Goal: Task Accomplishment & Management: Manage account settings

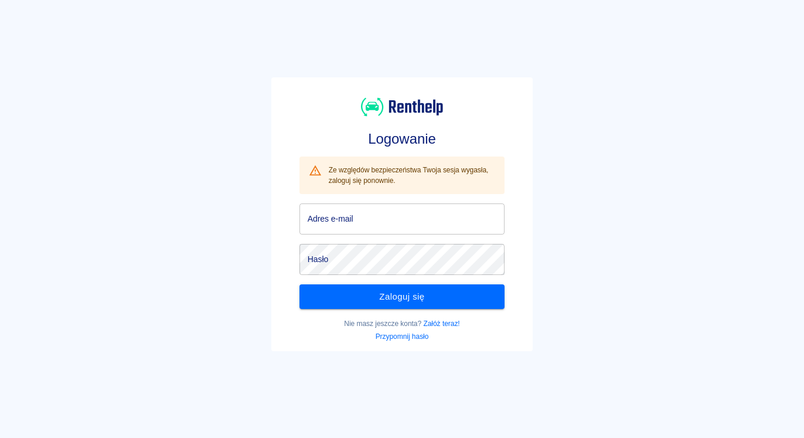
click at [370, 229] on input "Adres e-mail" at bounding box center [402, 218] width 206 height 31
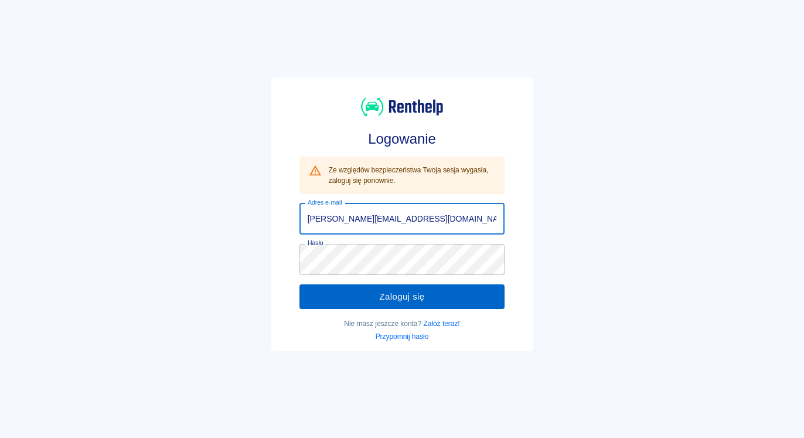
type input "[PERSON_NAME][EMAIL_ADDRESS][DOMAIN_NAME]"
click at [396, 294] on button "Zaloguj się" at bounding box center [402, 296] width 206 height 25
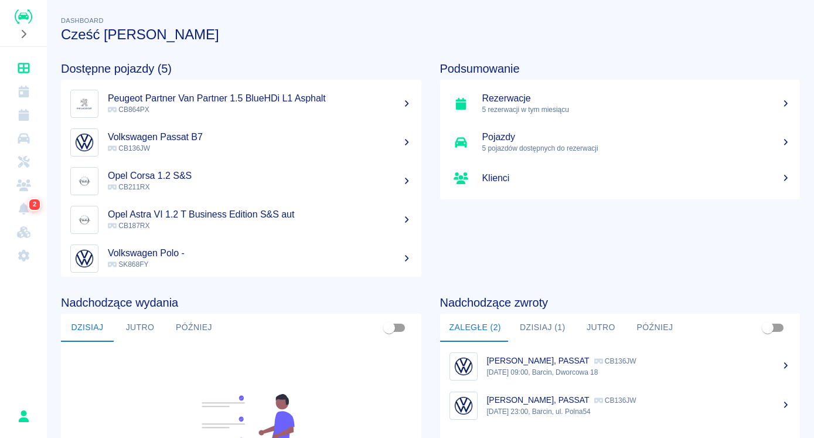
click at [493, 93] on h5 "Rezerwacje" at bounding box center [636, 99] width 309 height 12
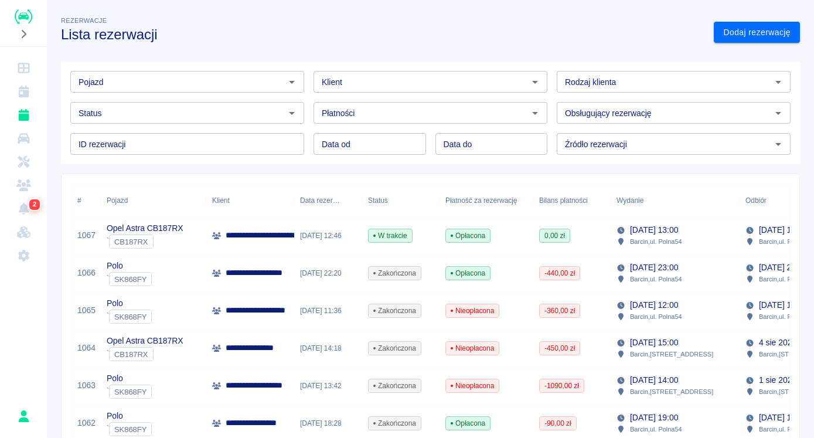
click at [339, 235] on div "[DATE] 12:46" at bounding box center [328, 236] width 68 height 38
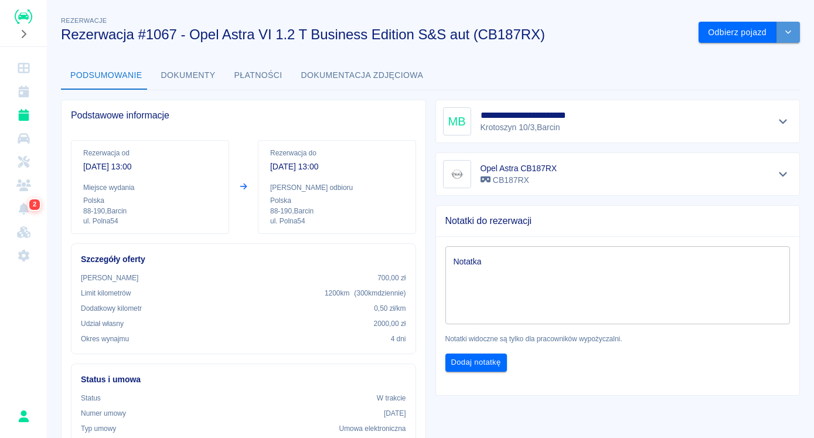
click at [783, 30] on icon "drop-down" at bounding box center [787, 32] width 9 height 8
click at [748, 56] on li "Przedłuż rezerwację" at bounding box center [740, 56] width 92 height 19
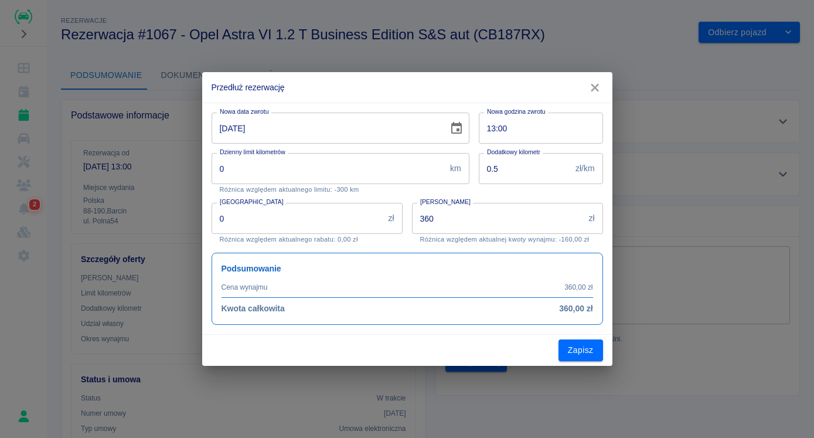
type input "0"
type input "360"
click at [463, 129] on icon "Choose date, selected date is 14 sie 2025" at bounding box center [456, 128] width 14 height 14
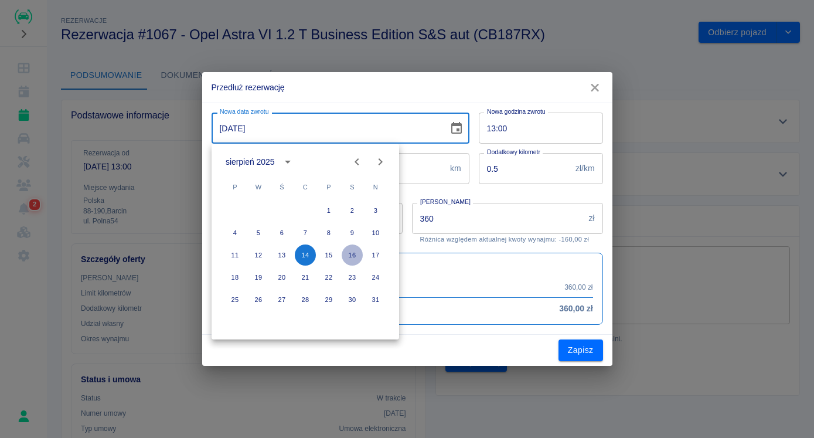
click at [352, 257] on button "16" at bounding box center [352, 254] width 21 height 21
type input "[DATE]"
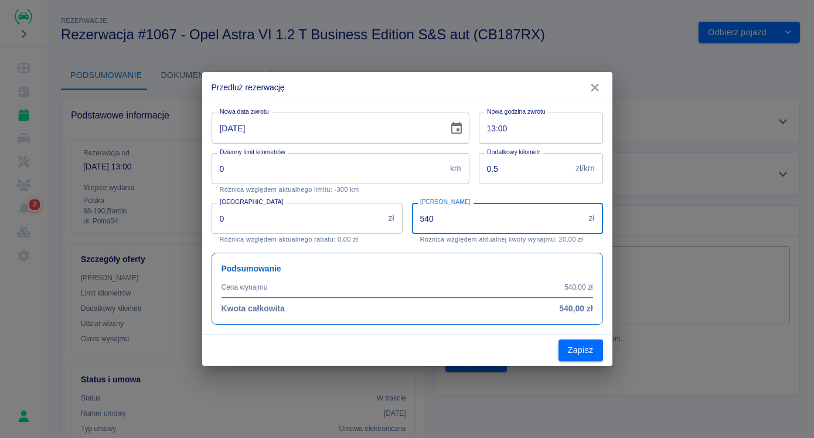
click at [471, 222] on input "540" at bounding box center [498, 218] width 172 height 31
drag, startPoint x: 451, startPoint y: 219, endPoint x: 383, endPoint y: 219, distance: 68.0
click at [412, 219] on input "540" at bounding box center [498, 218] width 172 height 31
type input "520"
click at [584, 350] on button "Zapisz" at bounding box center [580, 350] width 45 height 22
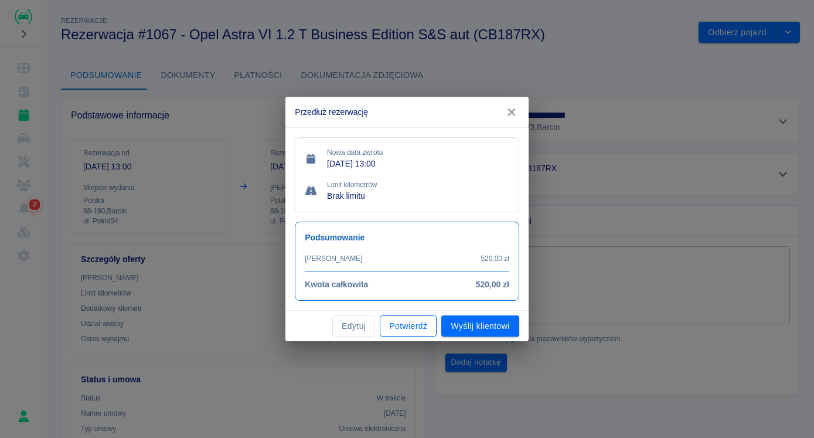
click at [414, 326] on button "Potwierdź" at bounding box center [408, 326] width 57 height 22
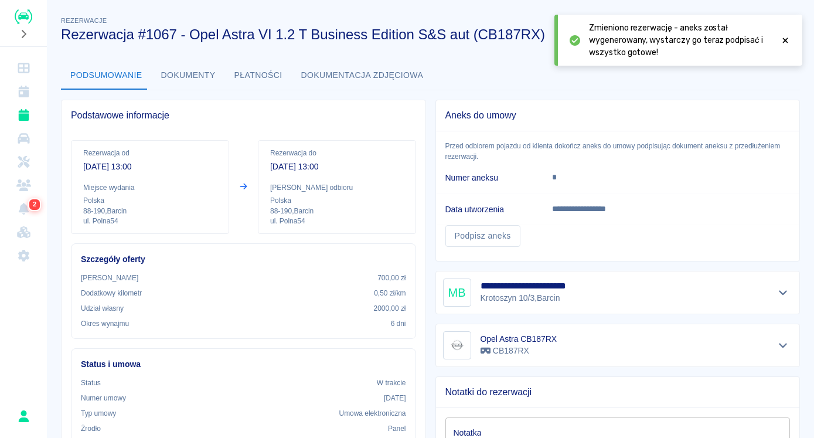
click at [784, 40] on icon at bounding box center [785, 40] width 11 height 8
